Goal: Transaction & Acquisition: Purchase product/service

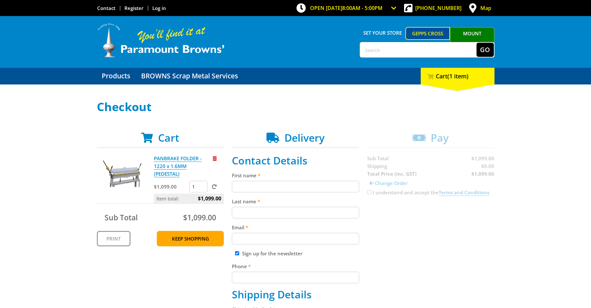
click at [249, 187] on input "First name" at bounding box center [295, 187] width 127 height 12
type input "George"
type input "Dridan"
type input "george.d@ipvit.com.au"
type input "0404885674"
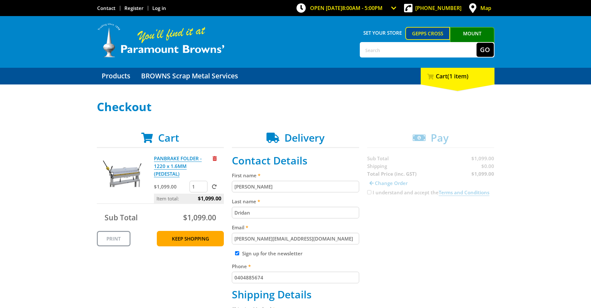
type input "George Dridan"
type input "Unit 27a, 27 old mill COURT, Mclaren Vale SA 5171"
type input "Mclaren Vale"
type input "5171"
select select "SA"
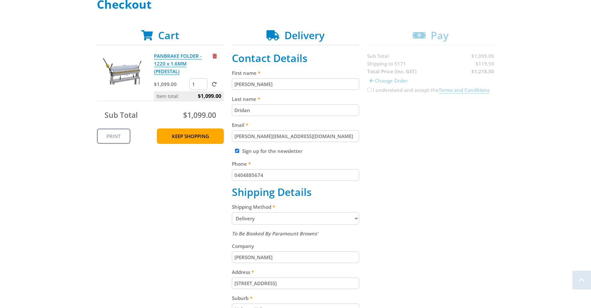
scroll to position [128, 0]
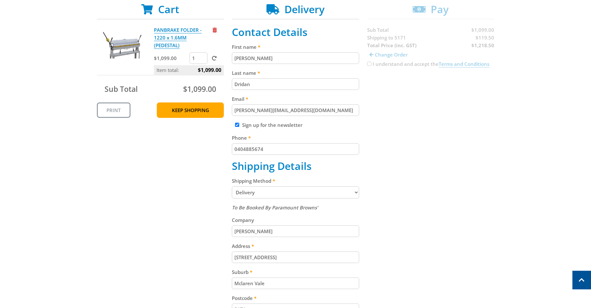
click at [352, 191] on select "Pickup from Gepps Cross Delivery" at bounding box center [295, 192] width 127 height 12
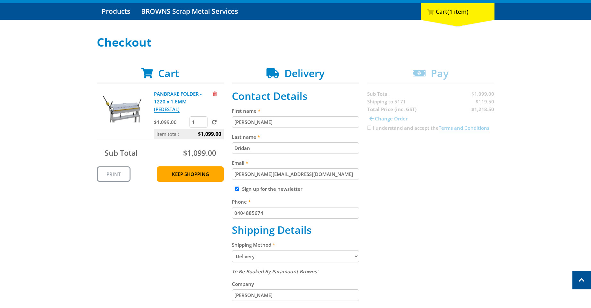
scroll to position [64, 0]
click at [269, 256] on select "Pickup from Gepps Cross Delivery" at bounding box center [295, 256] width 127 height 12
click at [232, 250] on select "Pickup from Gepps Cross Delivery" at bounding box center [295, 256] width 127 height 12
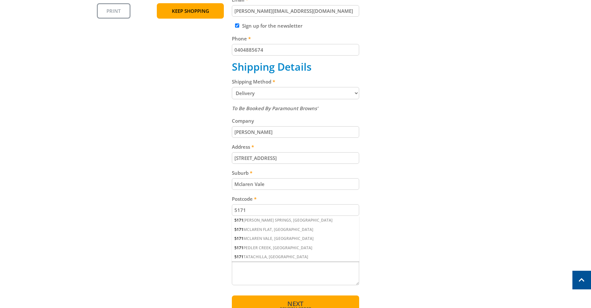
scroll to position [289, 0]
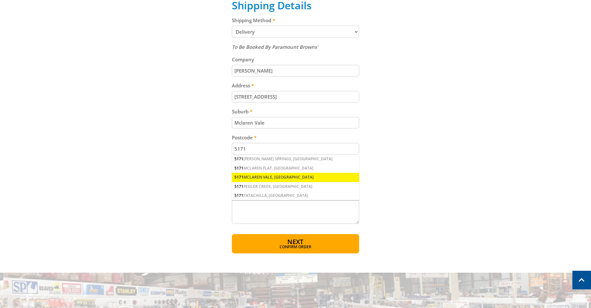
click at [255, 174] on div "5171 MCLAREN VALE, SA" at bounding box center [295, 177] width 127 height 9
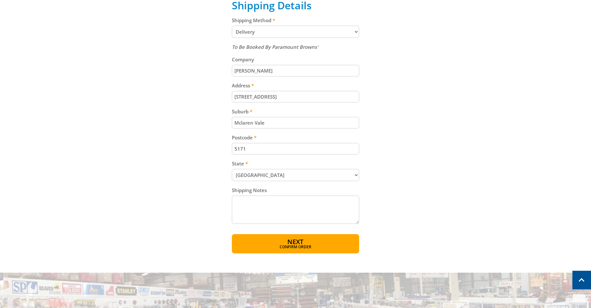
click at [240, 200] on textarea "Shipping Notes" at bounding box center [295, 209] width 127 height 28
type textarea "Delivery between 8.45am and 5.30 pm"
click at [293, 244] on span "Next" at bounding box center [296, 242] width 16 height 9
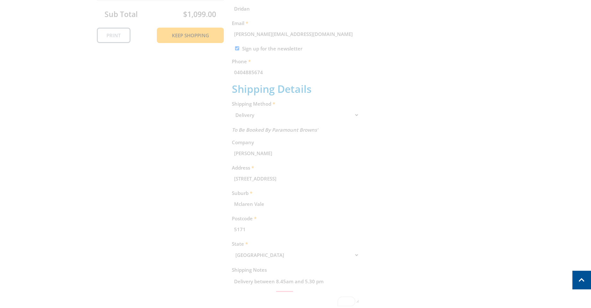
scroll to position [132, 0]
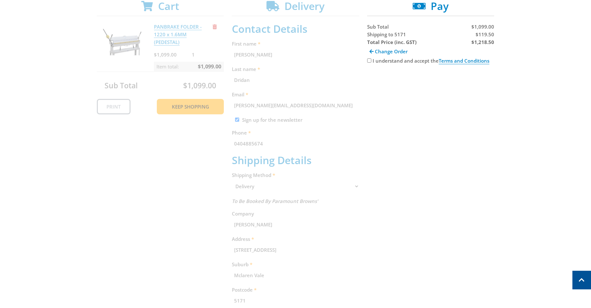
click at [371, 61] on input "I understand and accept the Terms and Conditions" at bounding box center [369, 60] width 4 height 4
checkbox input "true"
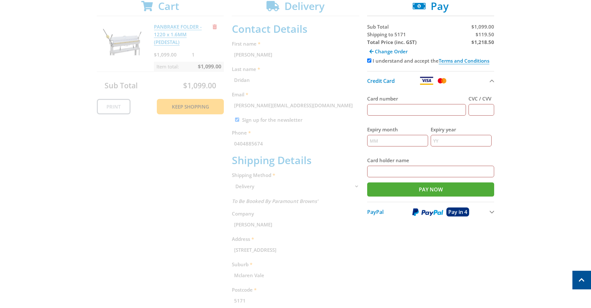
click at [395, 112] on input "Card number" at bounding box center [416, 110] width 99 height 12
click at [397, 107] on input "Card number" at bounding box center [416, 110] width 99 height 12
type input "4239549006432091"
type input "037"
type input "09"
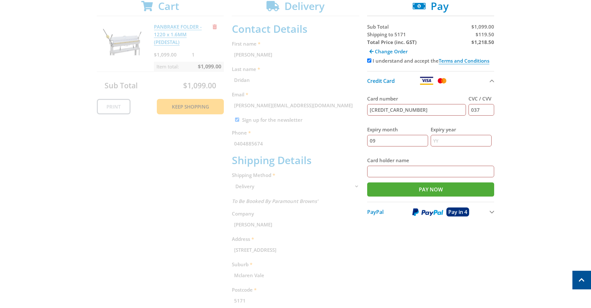
type input "2028"
type input "George DRIDAN"
click at [427, 191] on input "Pay Now" at bounding box center [430, 189] width 127 height 14
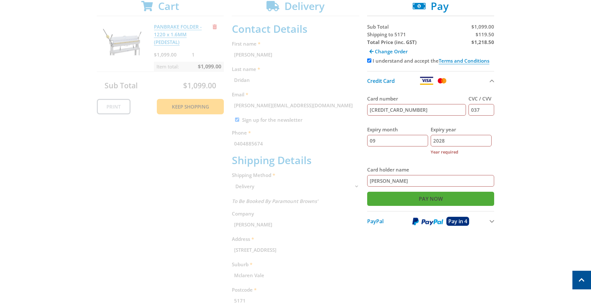
click at [427, 200] on input "Pay Now" at bounding box center [430, 199] width 127 height 14
click at [448, 140] on input "2028" at bounding box center [461, 141] width 61 height 12
click at [449, 141] on input "2028" at bounding box center [461, 141] width 61 height 12
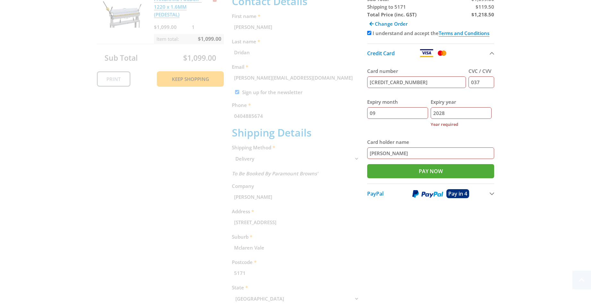
scroll to position [164, 0]
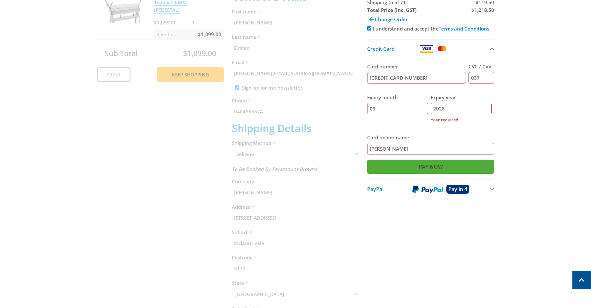
click at [424, 167] on input "Pay Now" at bounding box center [430, 166] width 127 height 14
drag, startPoint x: 446, startPoint y: 107, endPoint x: 427, endPoint y: 105, distance: 19.3
click at [427, 105] on div "Expiry month 09 Expiry year 2028 Year required" at bounding box center [430, 109] width 127 height 40
type input "2028"
drag, startPoint x: 481, startPoint y: 78, endPoint x: 471, endPoint y: 77, distance: 9.6
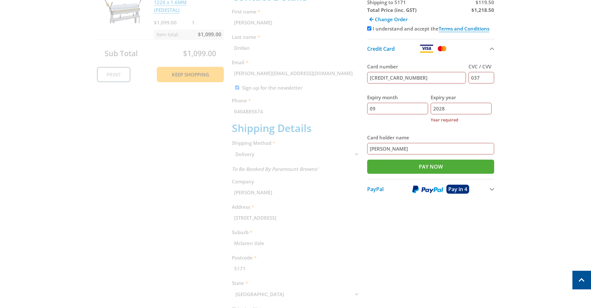
click at [471, 77] on input "037" at bounding box center [482, 78] width 26 height 12
type input "037"
click at [427, 79] on input "4239549006432091" at bounding box center [416, 78] width 99 height 12
click at [424, 148] on input "George DRIDAN" at bounding box center [430, 149] width 127 height 12
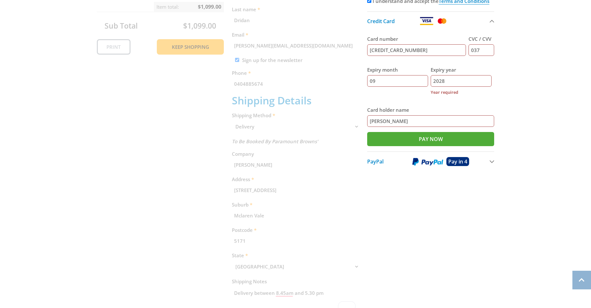
scroll to position [196, 0]
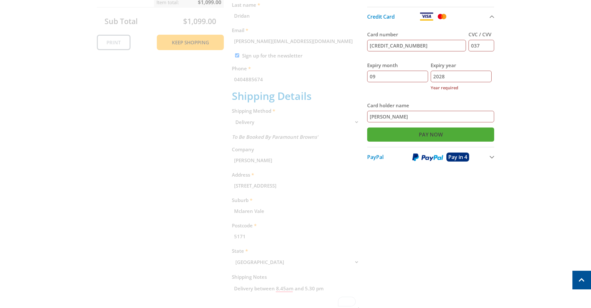
click at [430, 136] on input "Pay Now" at bounding box center [430, 134] width 127 height 14
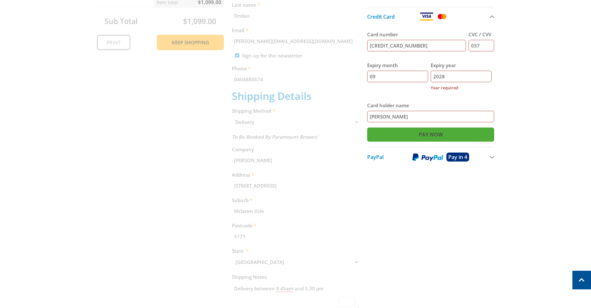
click at [430, 136] on input "Pay Now" at bounding box center [430, 134] width 127 height 14
click at [454, 77] on input "2028" at bounding box center [461, 77] width 61 height 12
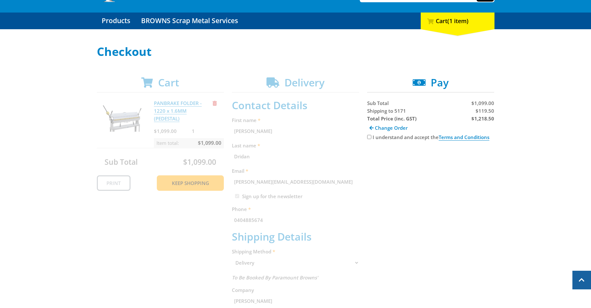
scroll to position [35, 0]
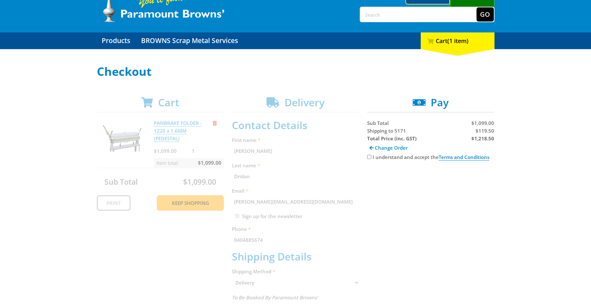
click at [370, 158] on input "I understand and accept the Terms and Conditions" at bounding box center [369, 157] width 4 height 4
checkbox input "true"
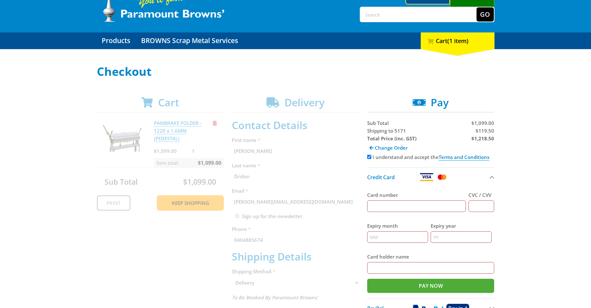
click at [405, 206] on input "Card number" at bounding box center [416, 206] width 99 height 12
type input "4239549006432091"
type input "037"
type input "09"
type input "2028"
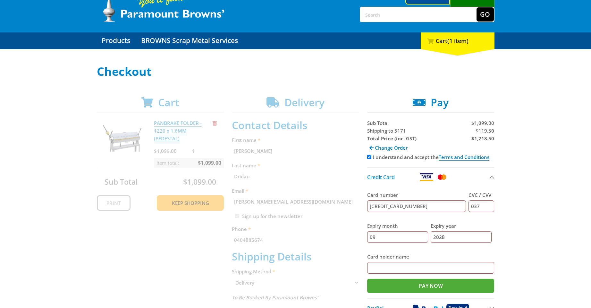
type input "George DRIDAN"
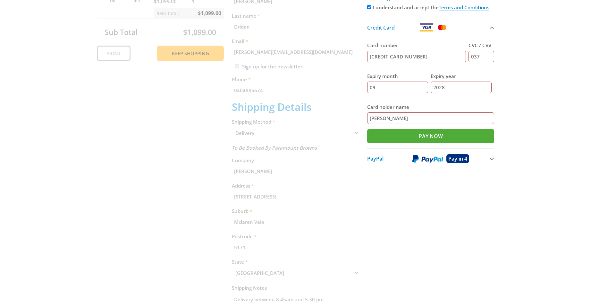
scroll to position [196, 0]
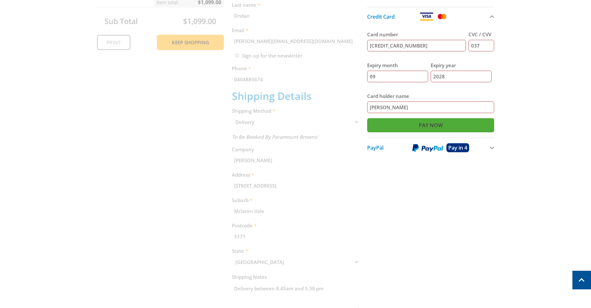
click at [433, 125] on input "Pay Now" at bounding box center [430, 125] width 127 height 14
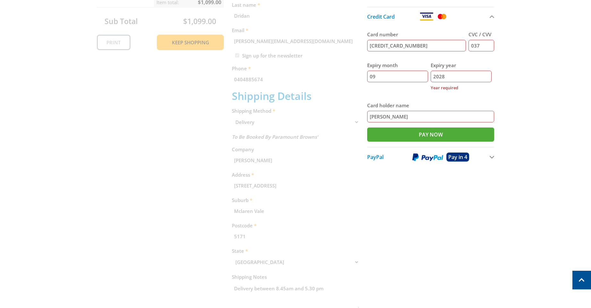
click at [490, 157] on button "PayPal Pay in 4" at bounding box center [430, 157] width 127 height 20
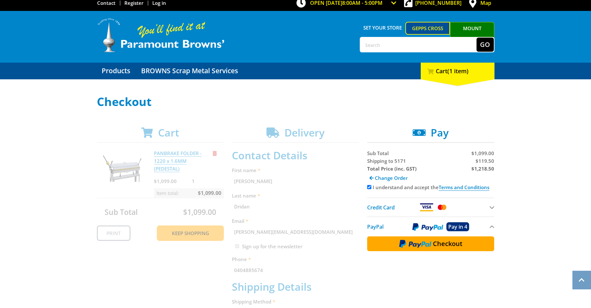
scroll to position [3, 0]
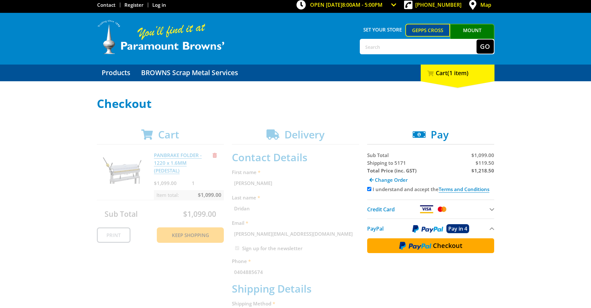
click at [492, 210] on button "Credit Card" at bounding box center [430, 208] width 127 height 19
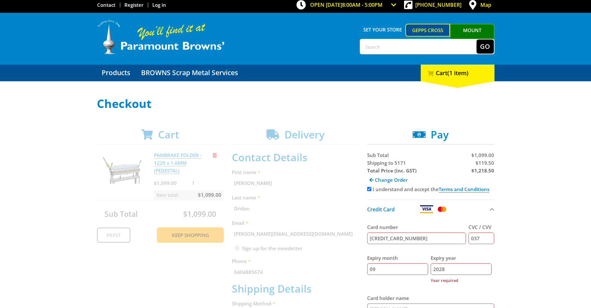
drag, startPoint x: 447, startPoint y: 270, endPoint x: 435, endPoint y: 269, distance: 12.2
click at [435, 269] on input "2028" at bounding box center [461, 269] width 61 height 12
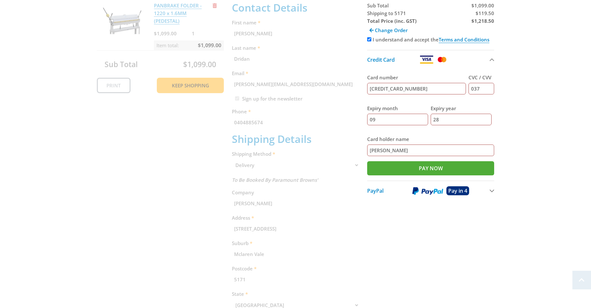
scroll to position [164, 0]
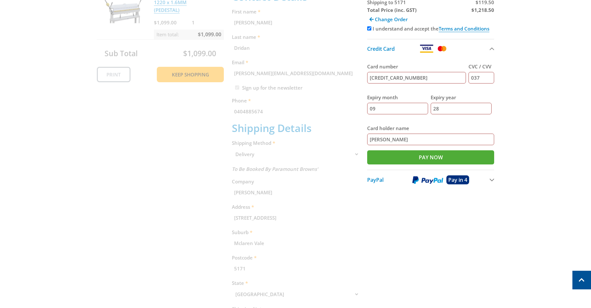
click at [446, 107] on input "28" at bounding box center [461, 109] width 61 height 12
type input "28"
click at [423, 156] on input "Pay Now" at bounding box center [430, 157] width 127 height 14
type input "Paying..."
